Goal: Communication & Community: Connect with others

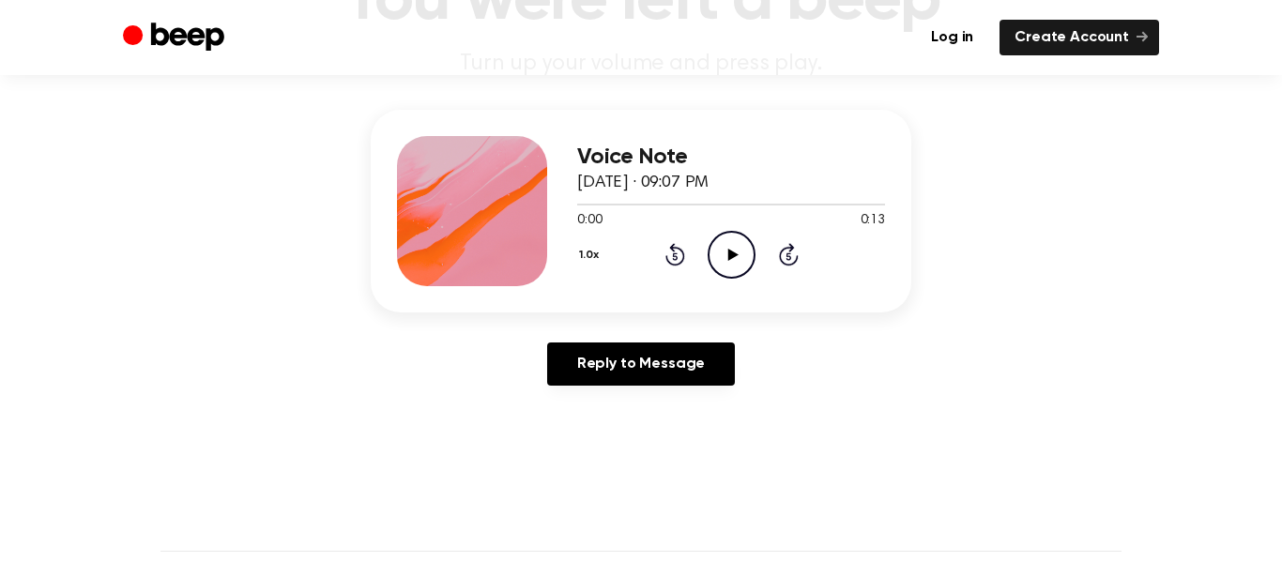
scroll to position [205, 0]
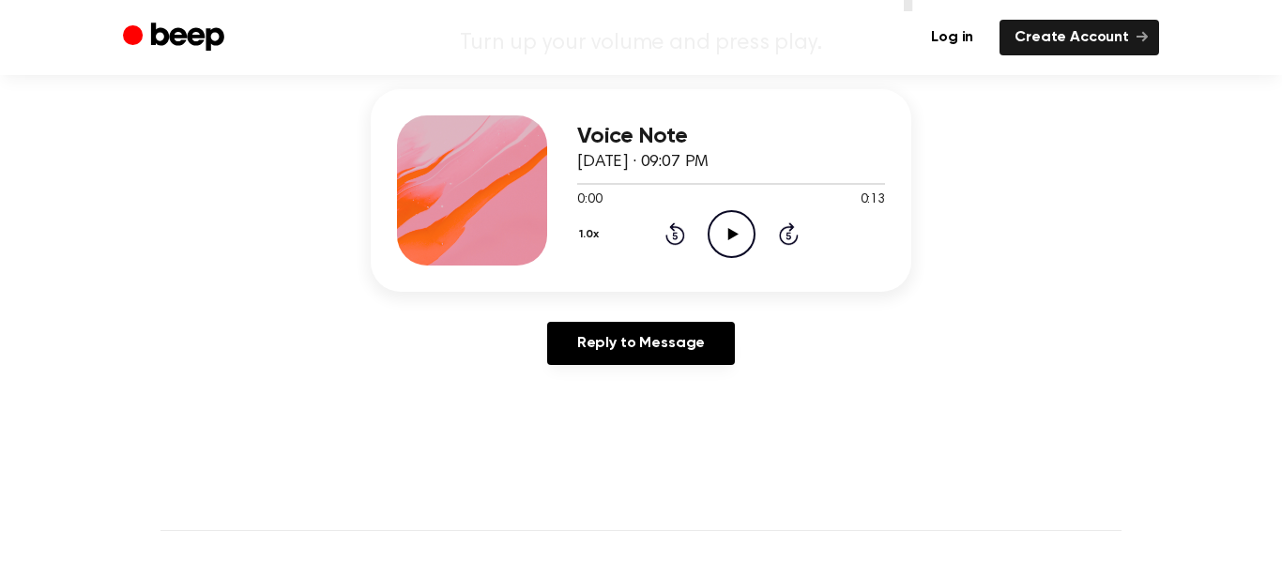
click at [722, 249] on icon "Play Audio" at bounding box center [731, 234] width 48 height 48
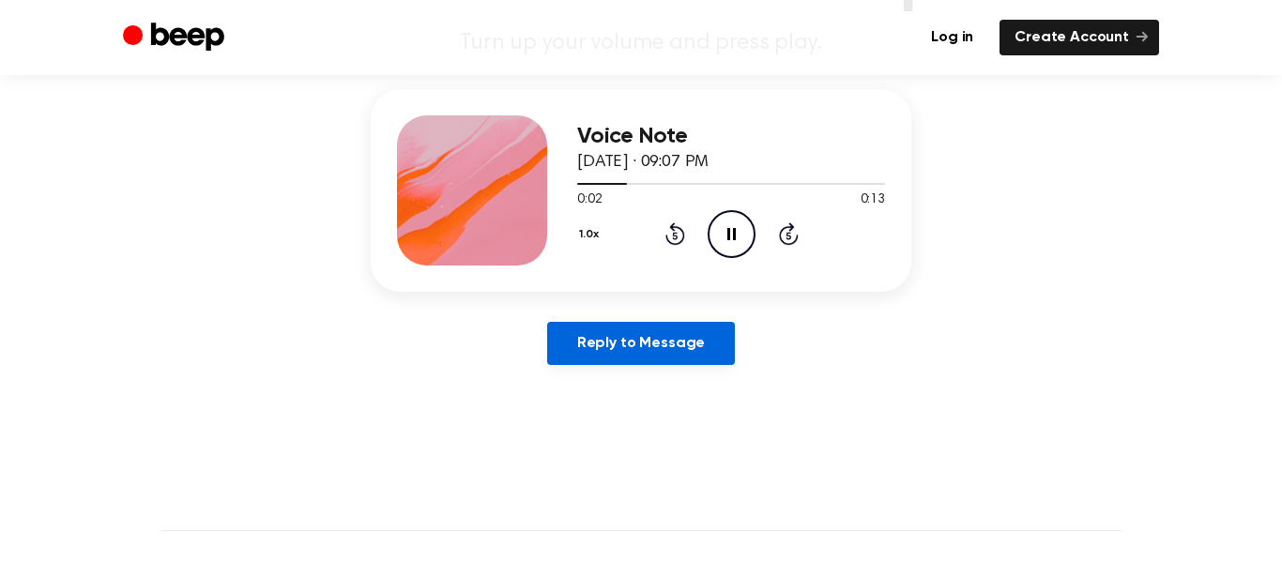
click at [662, 354] on link "Reply to Message" at bounding box center [641, 343] width 188 height 43
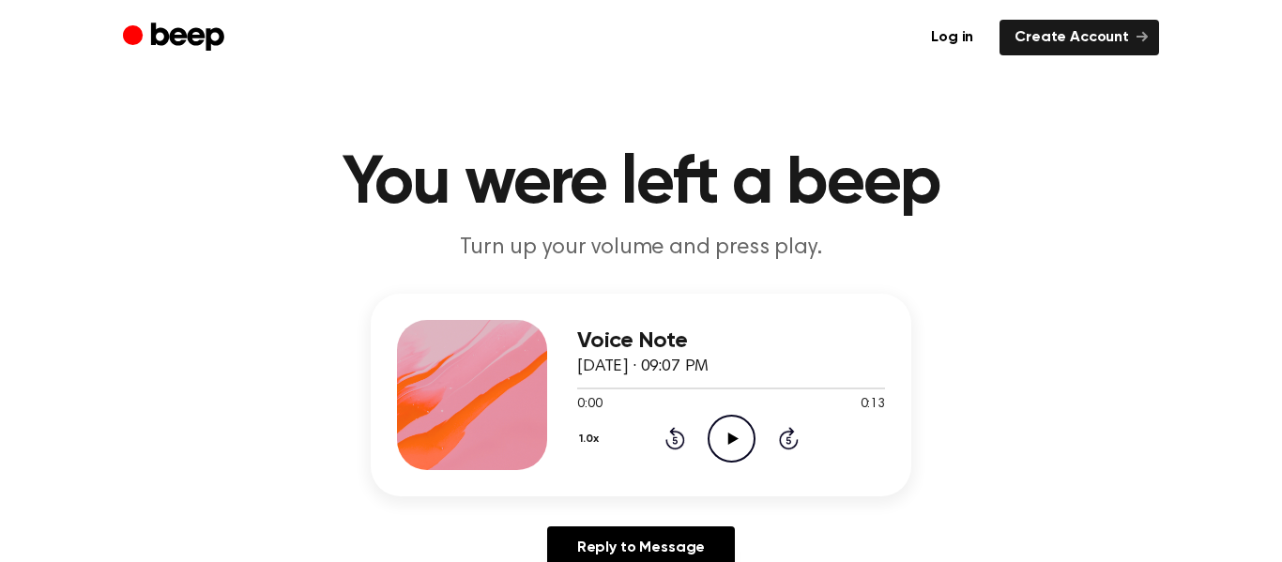
click at [730, 440] on icon at bounding box center [732, 439] width 10 height 12
